Goal: Task Accomplishment & Management: Use online tool/utility

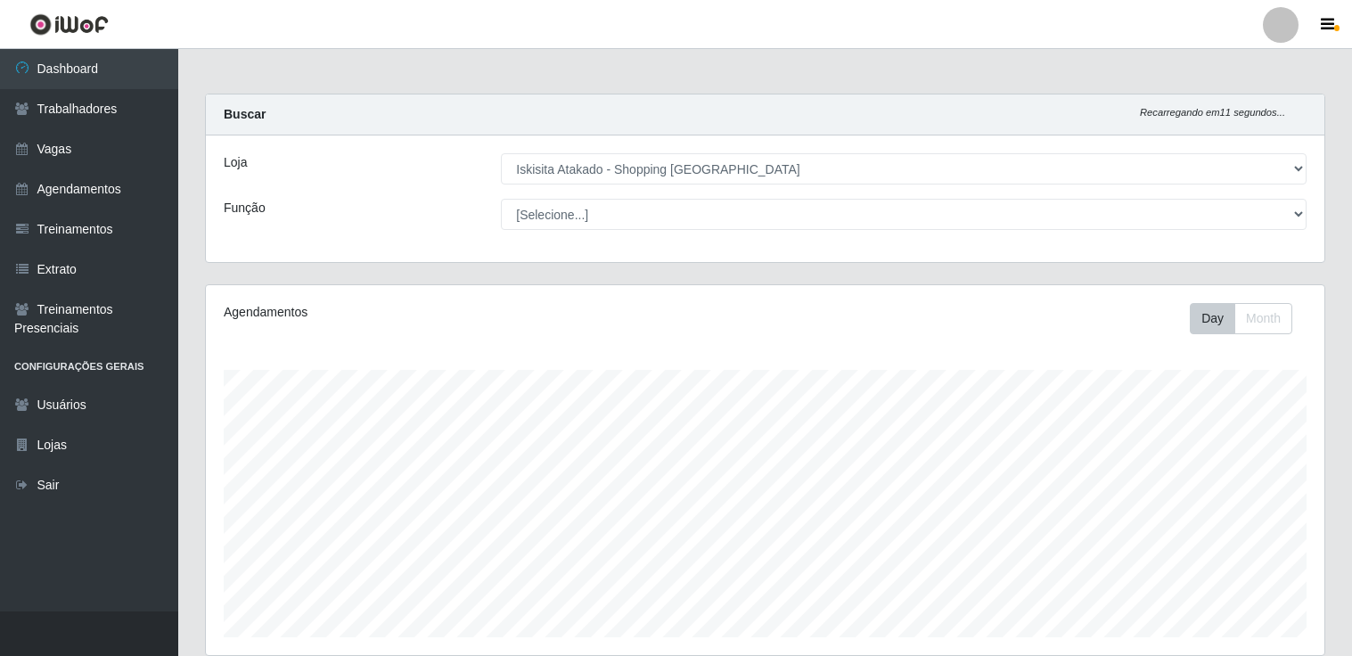
select select "424"
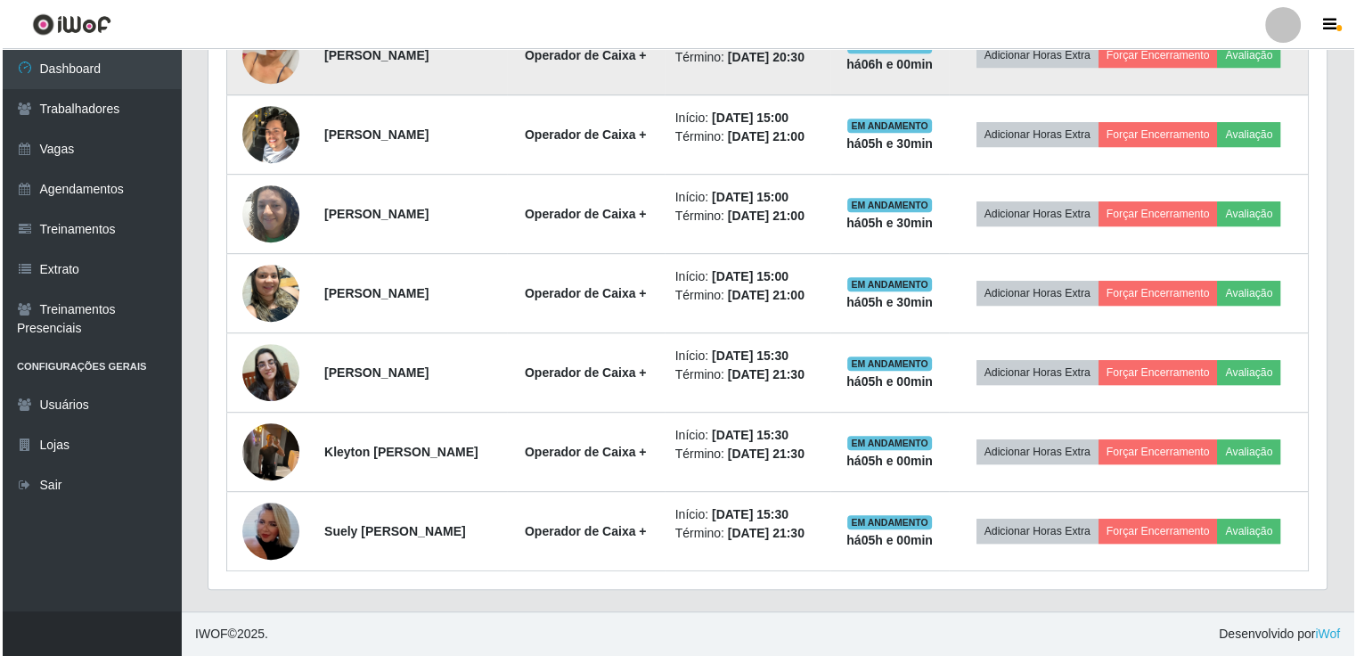
scroll to position [947, 0]
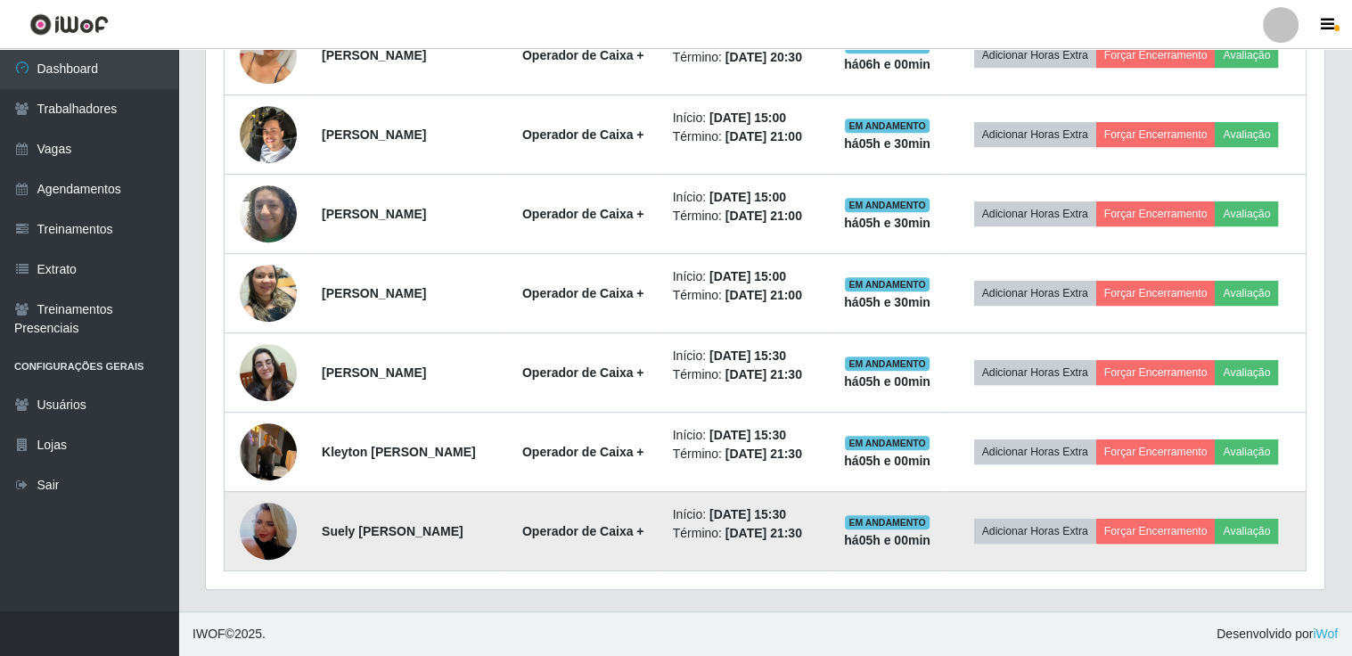
click at [266, 518] on img at bounding box center [268, 531] width 57 height 102
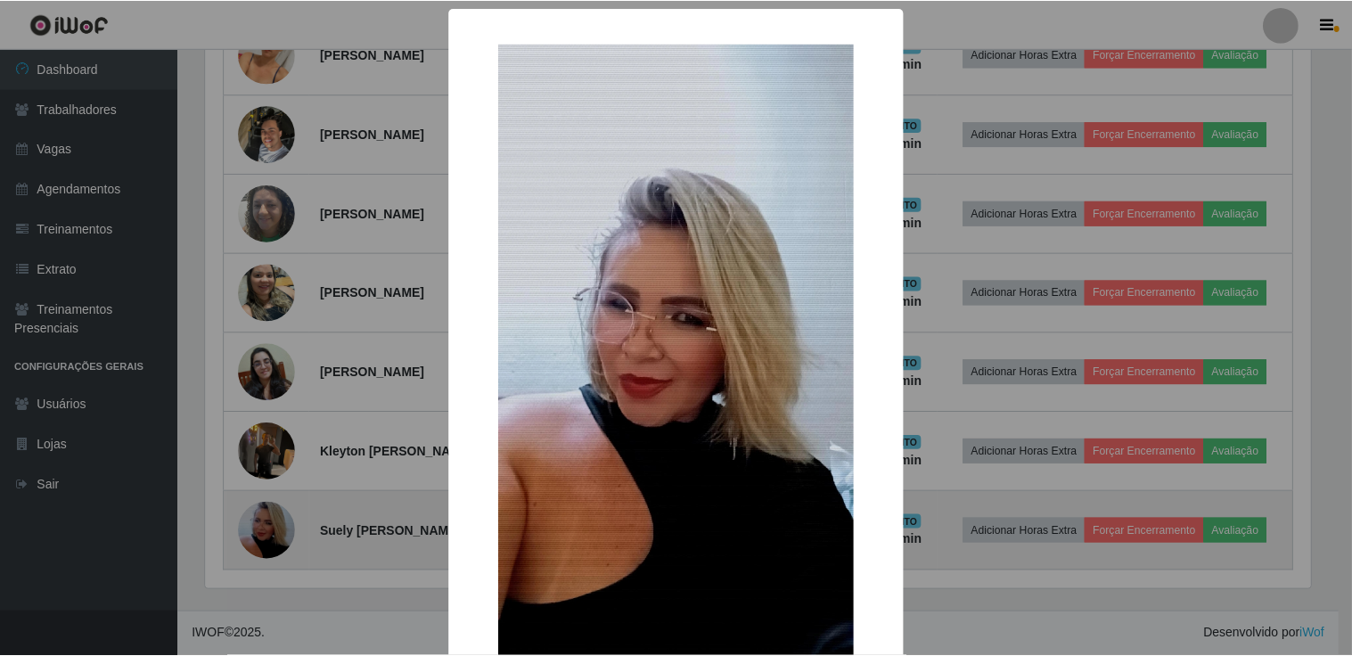
scroll to position [370, 1110]
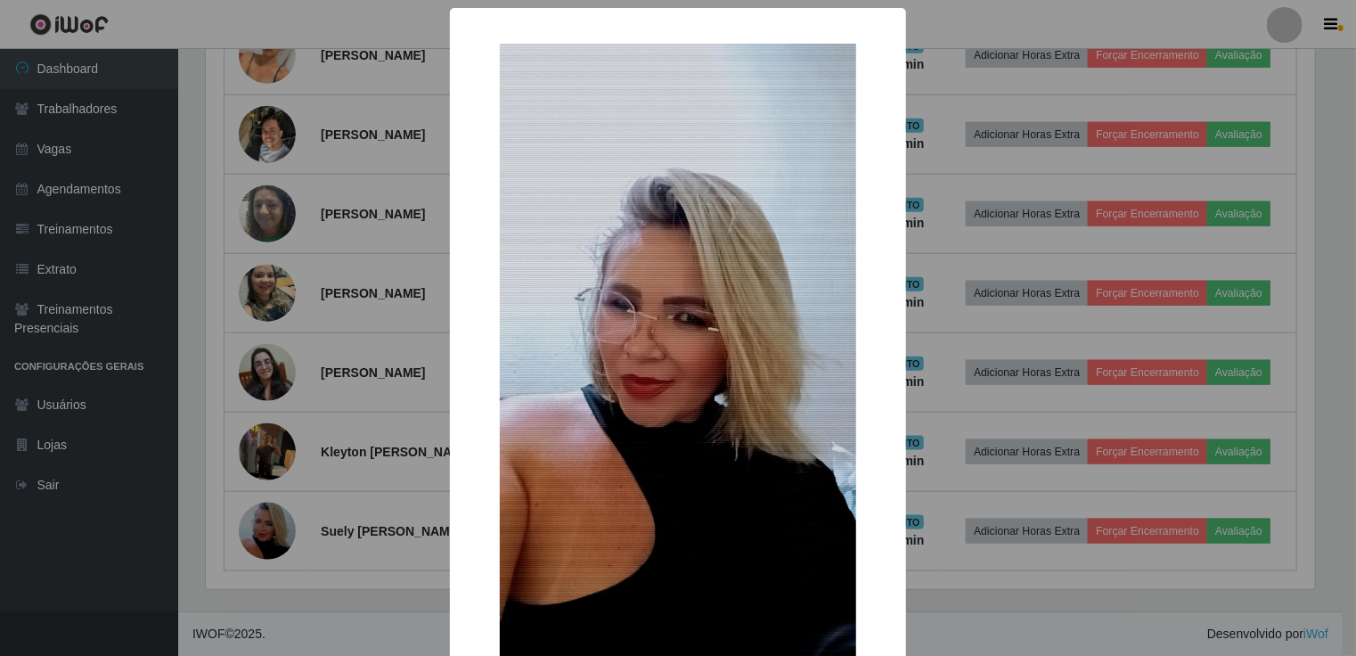
click at [119, 511] on div "× OK Cancel" at bounding box center [678, 328] width 1356 height 656
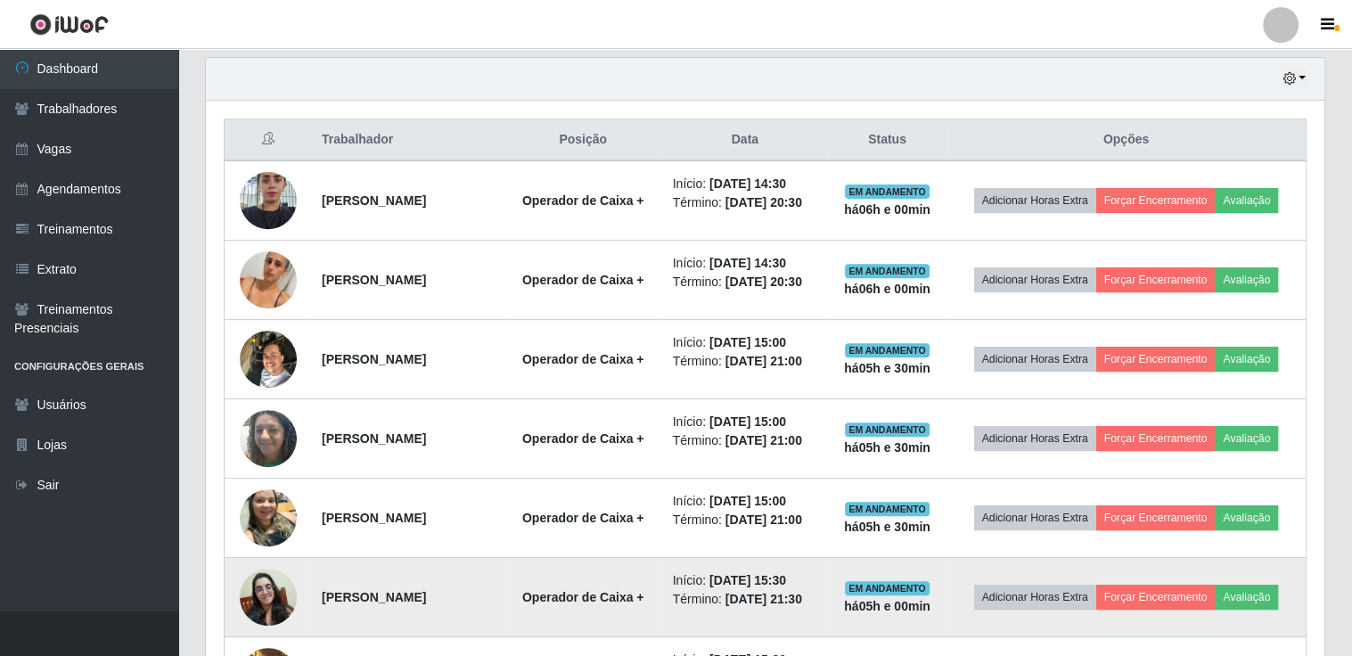
scroll to position [591, 0]
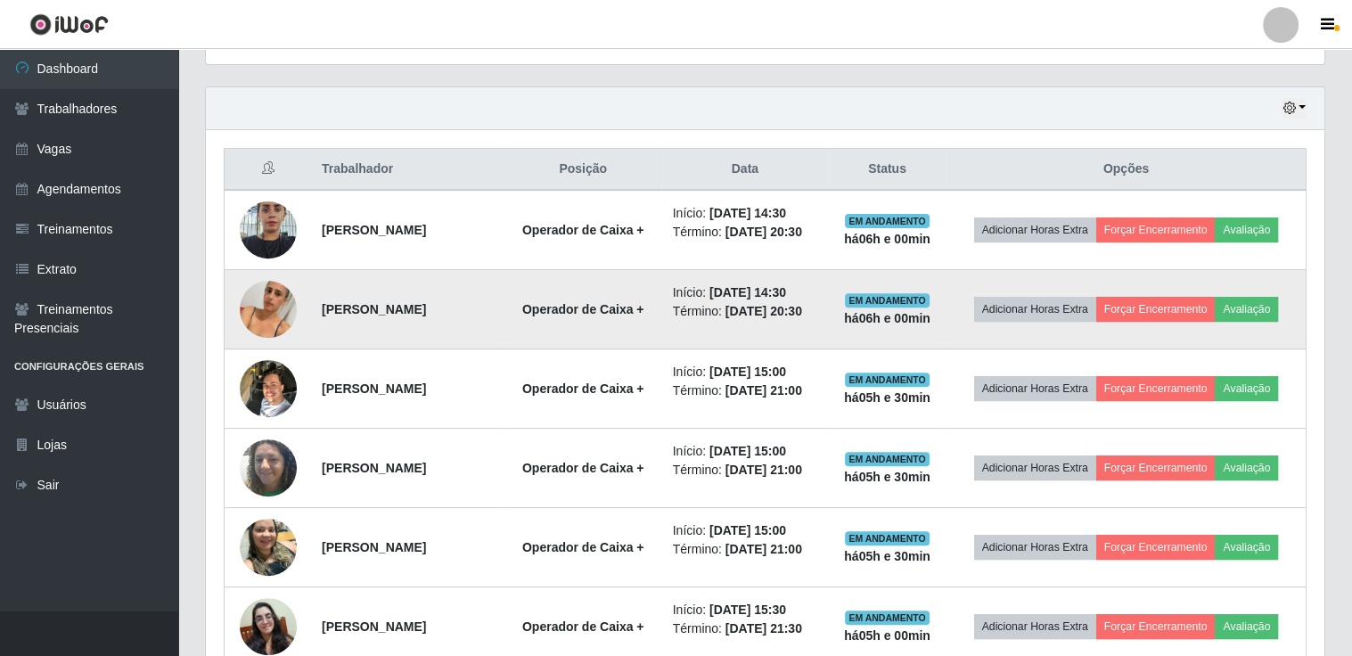
click at [267, 319] on img at bounding box center [268, 309] width 57 height 102
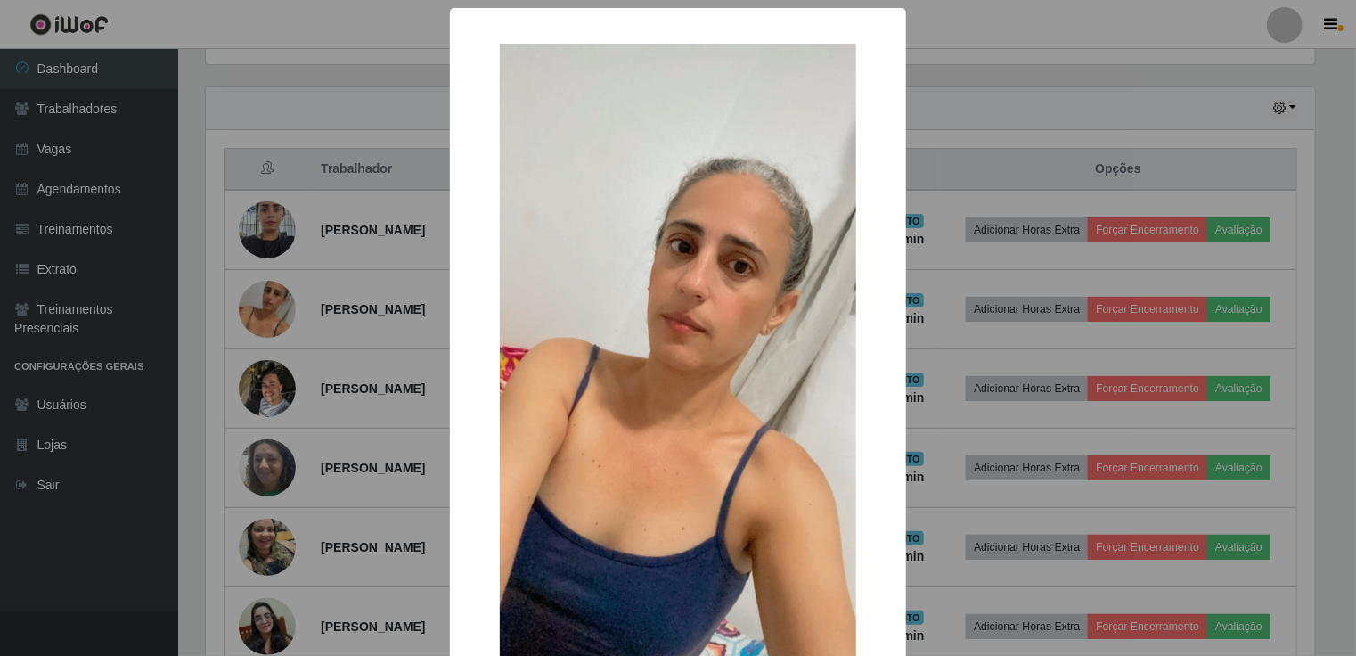
click at [158, 289] on div "× OK Cancel" at bounding box center [678, 328] width 1356 height 656
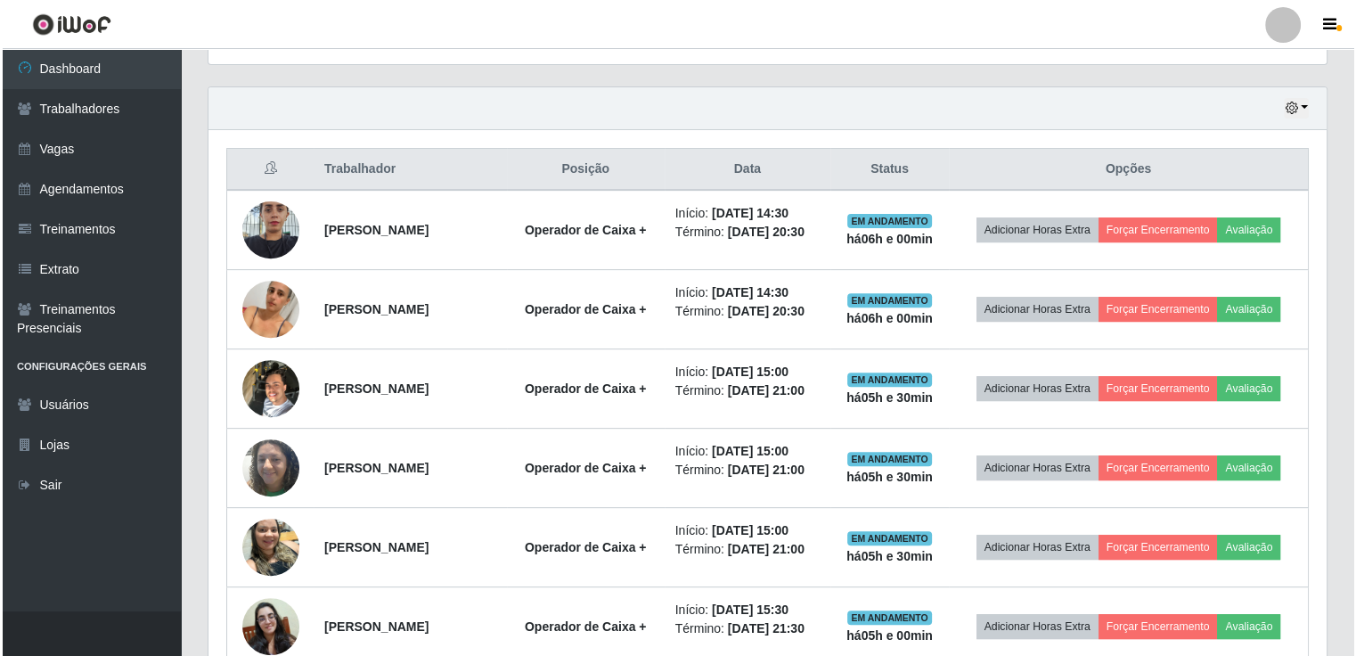
scroll to position [370, 1118]
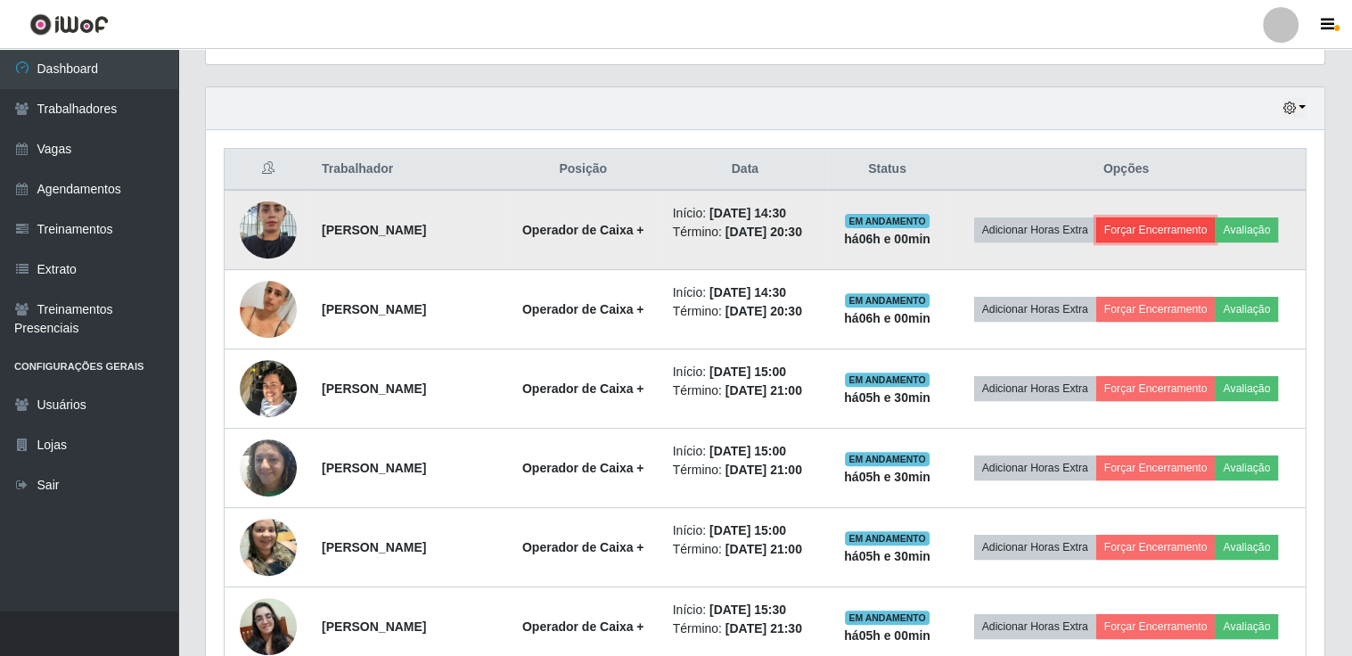
click at [1178, 217] on button "Forçar Encerramento" at bounding box center [1155, 229] width 119 height 25
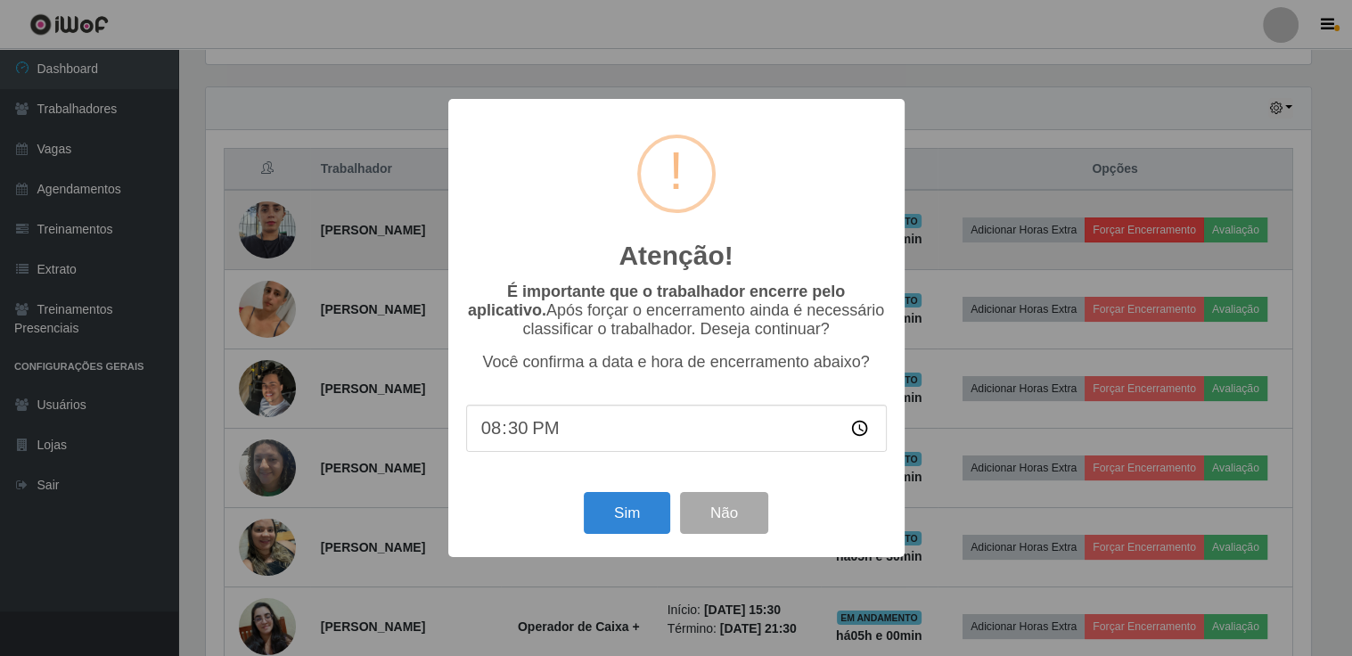
scroll to position [370, 1110]
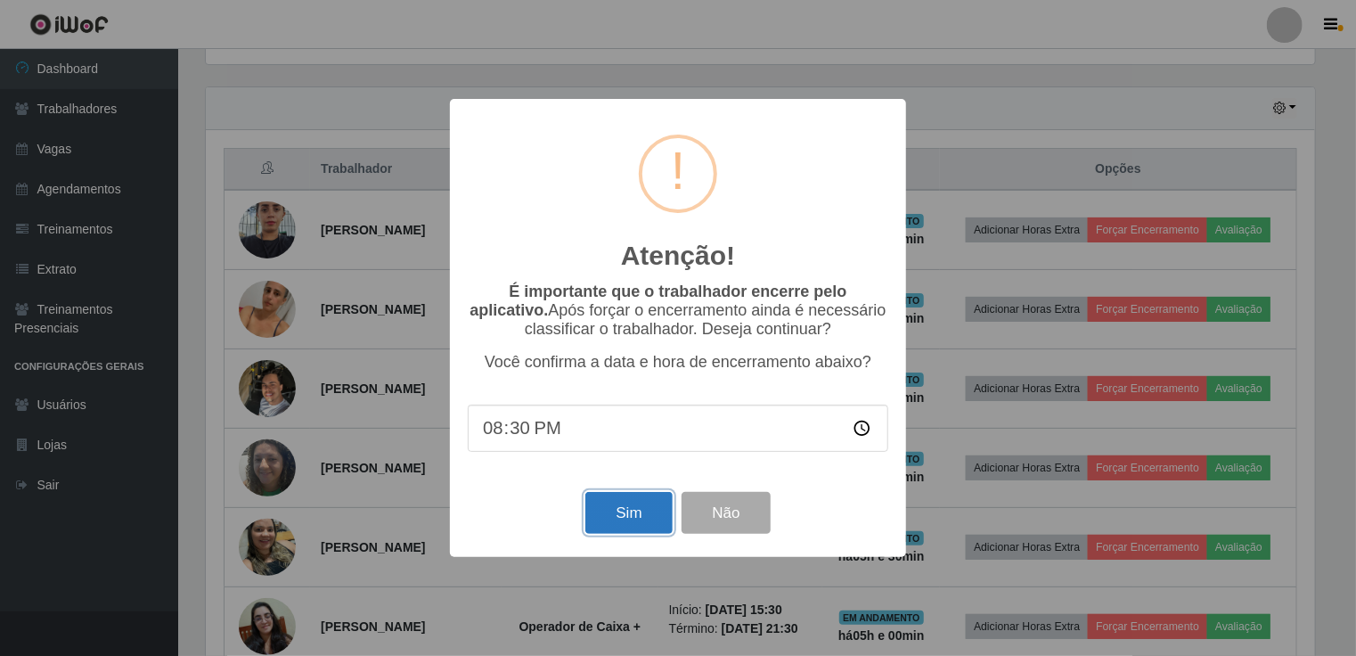
click at [650, 513] on button "Sim" at bounding box center [628, 513] width 86 height 42
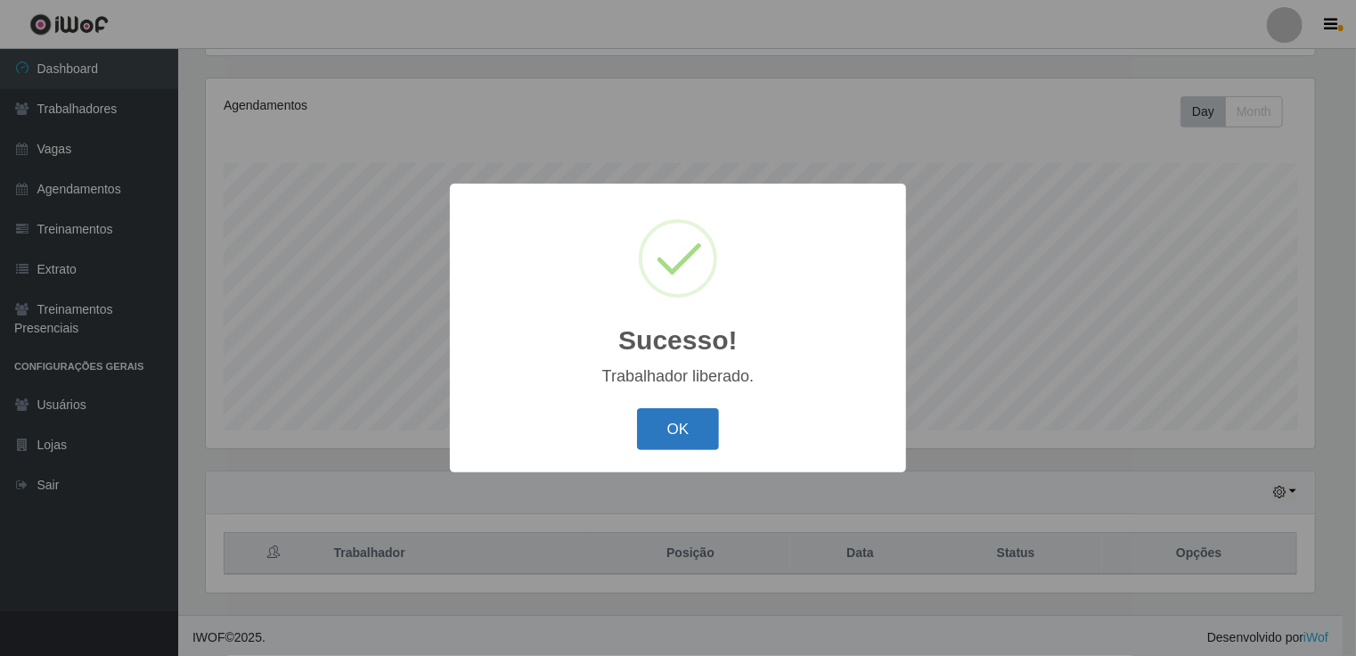
click at [698, 442] on button "OK" at bounding box center [678, 429] width 83 height 42
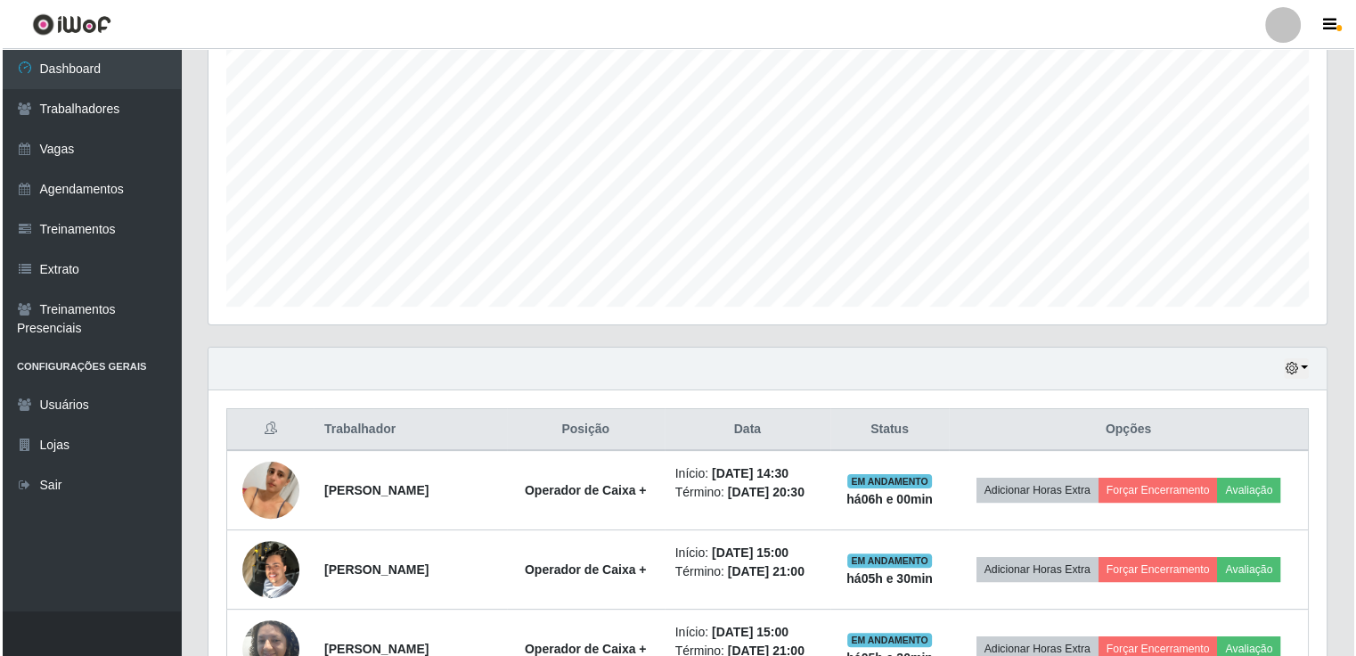
scroll to position [563, 0]
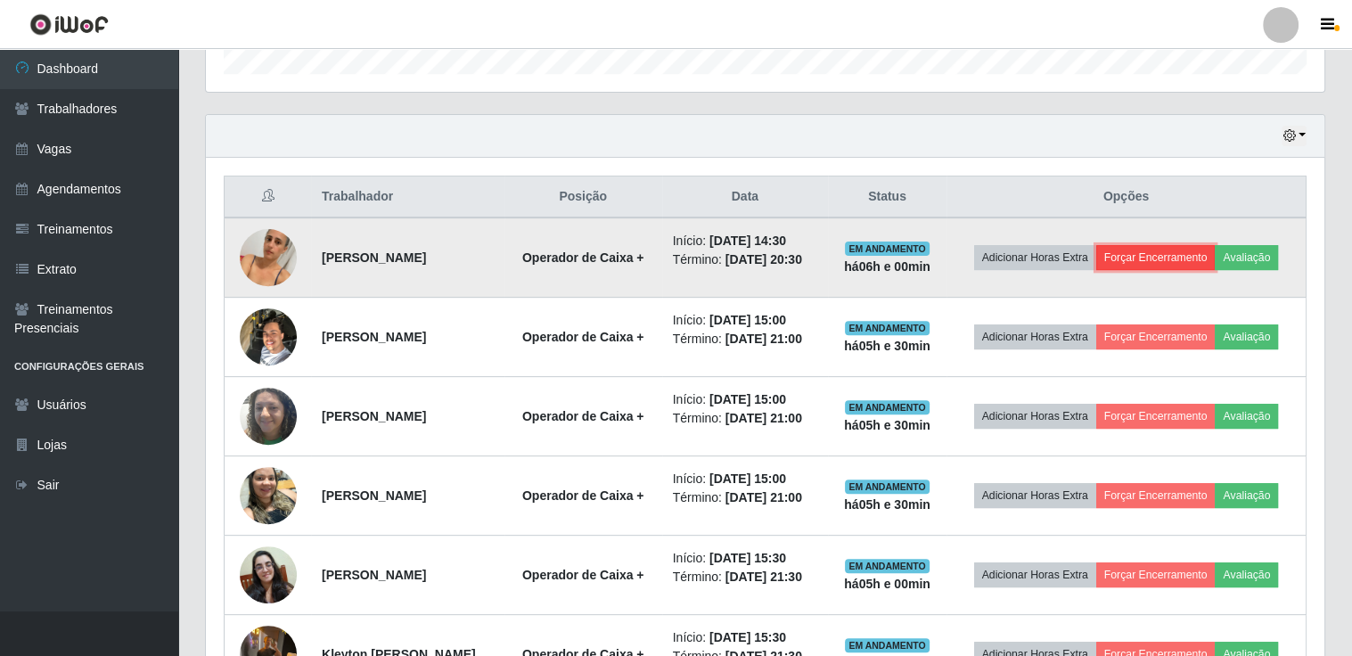
click at [1180, 245] on button "Forçar Encerramento" at bounding box center [1155, 257] width 119 height 25
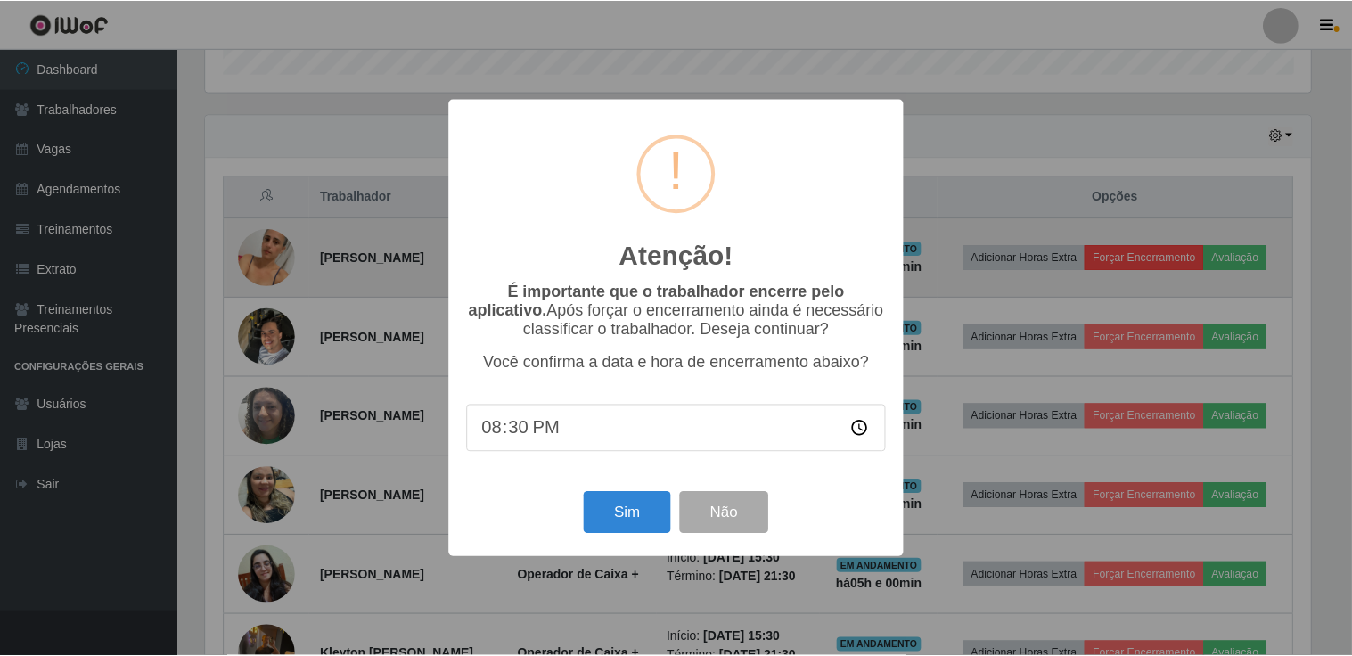
scroll to position [370, 1110]
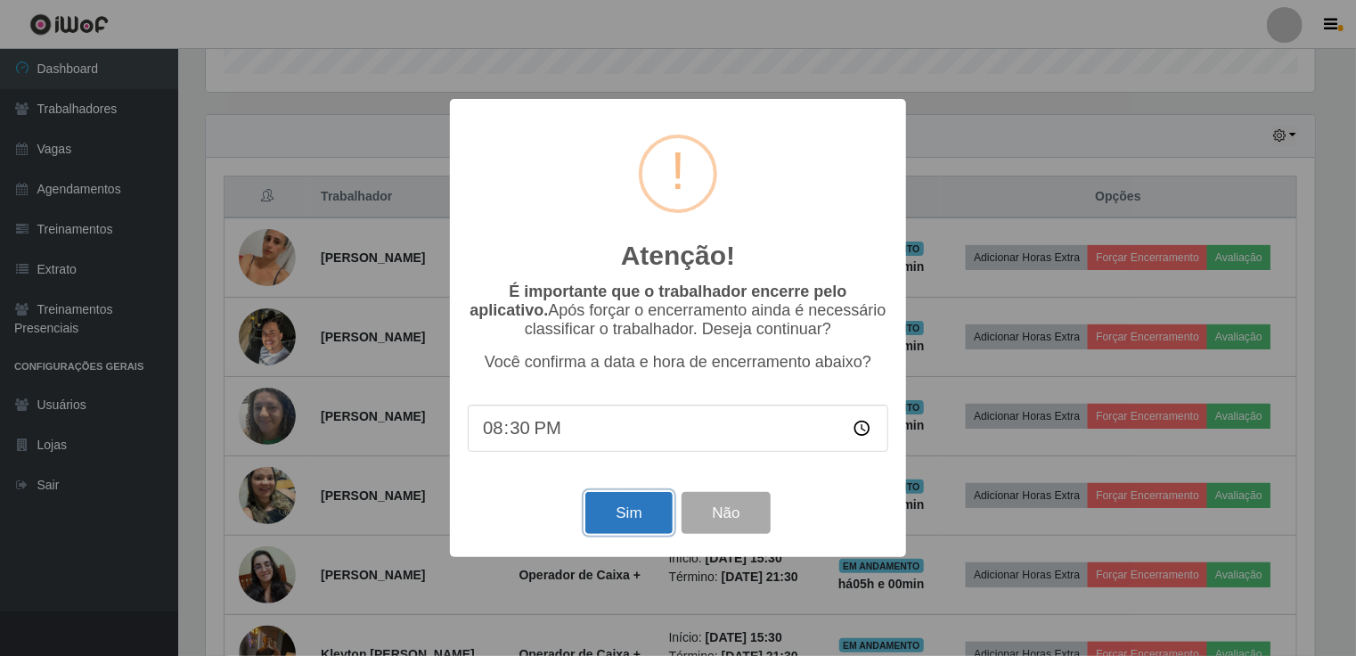
click at [644, 509] on button "Sim" at bounding box center [628, 513] width 86 height 42
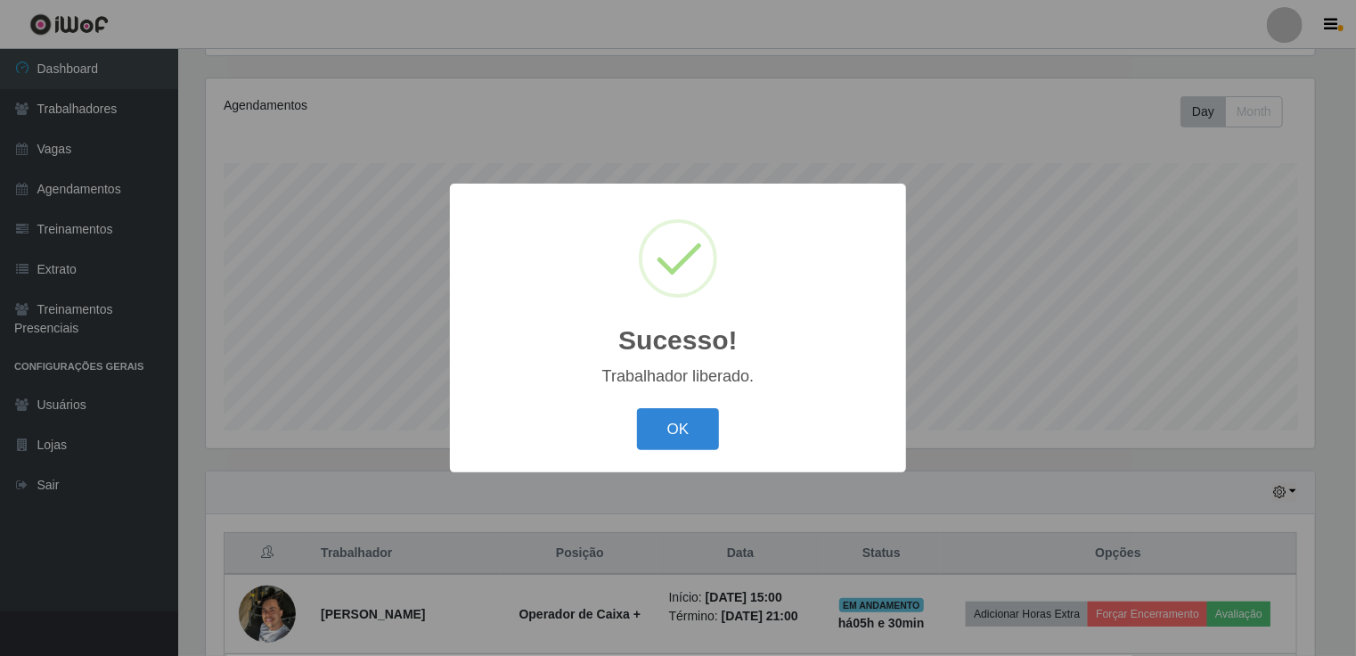
click at [803, 103] on div "Sucesso! × Trabalhador liberado. OK Cancel" at bounding box center [678, 328] width 1356 height 656
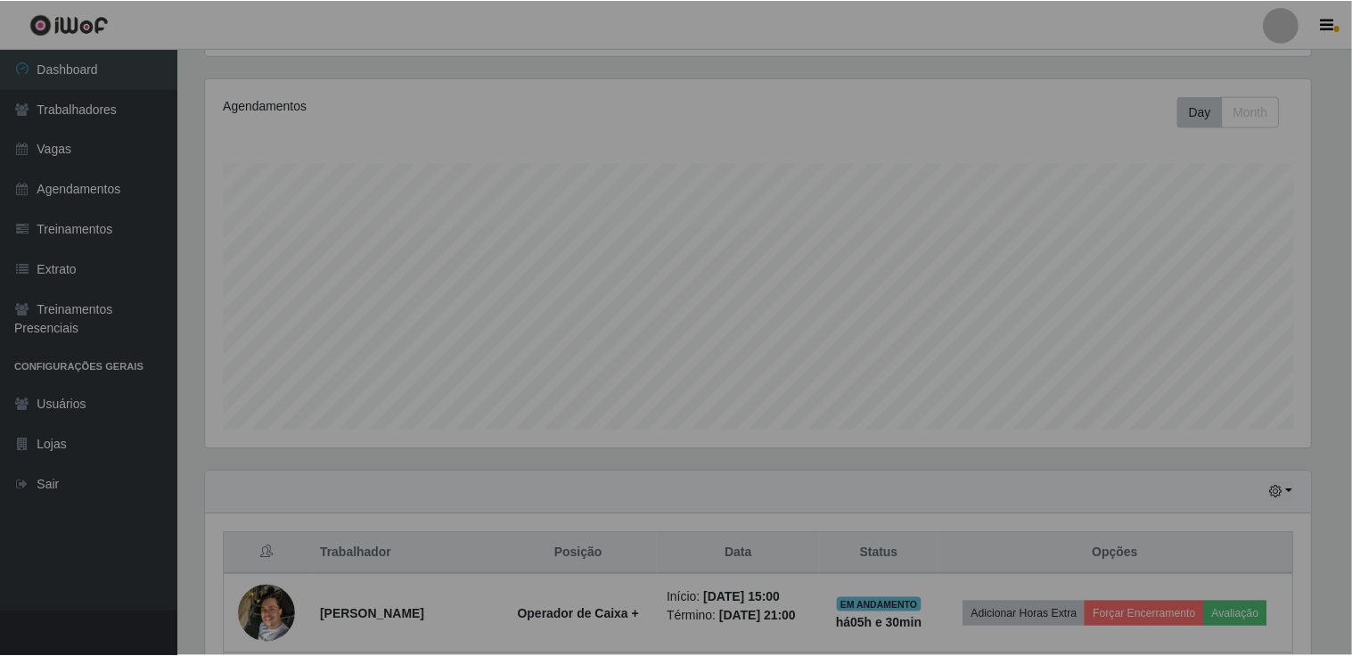
scroll to position [0, 0]
